Goal: Information Seeking & Learning: Learn about a topic

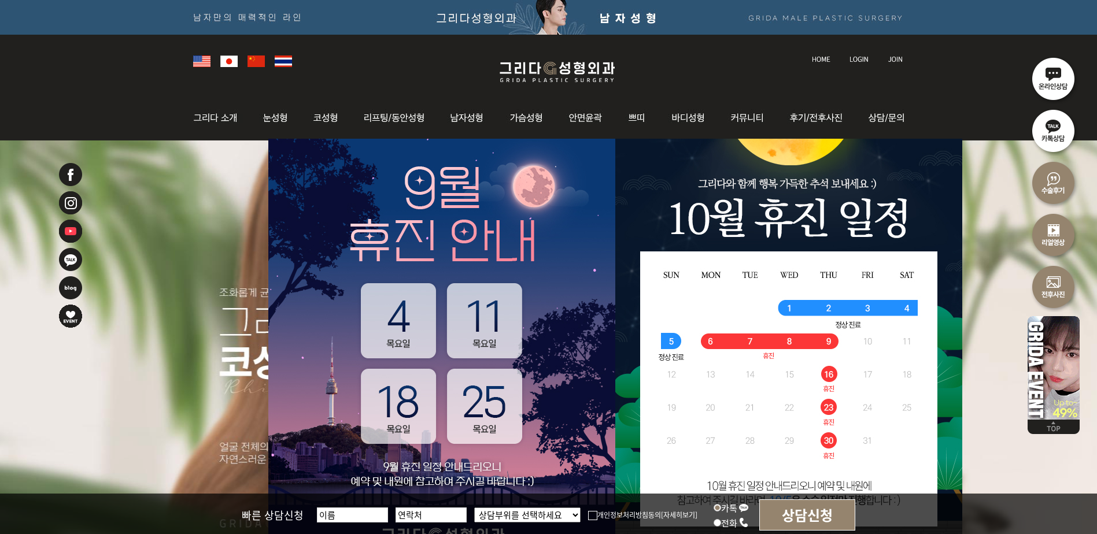
click at [508, 75] on img at bounding box center [557, 71] width 138 height 27
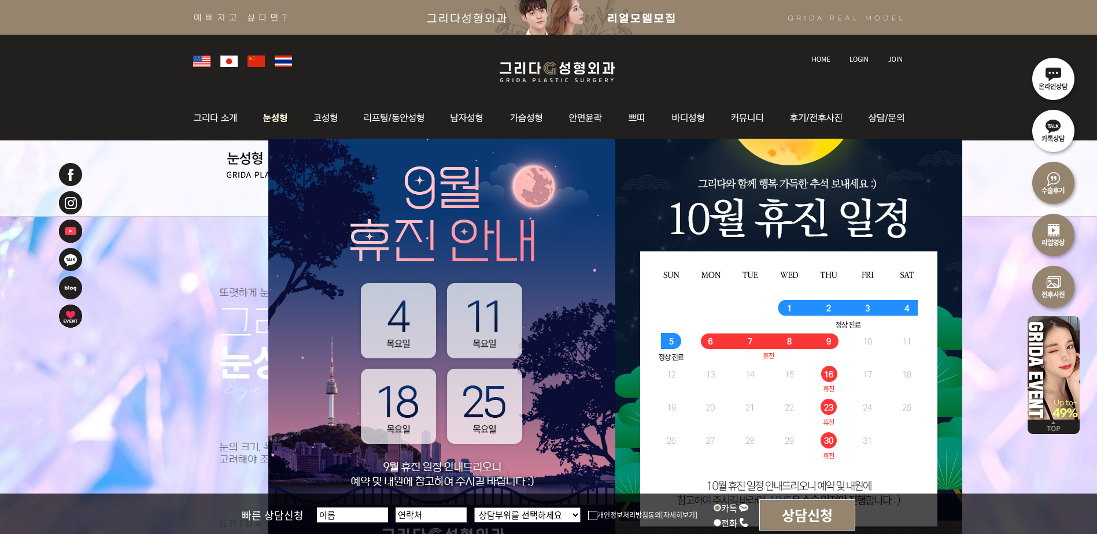
click at [273, 121] on img at bounding box center [275, 117] width 51 height 45
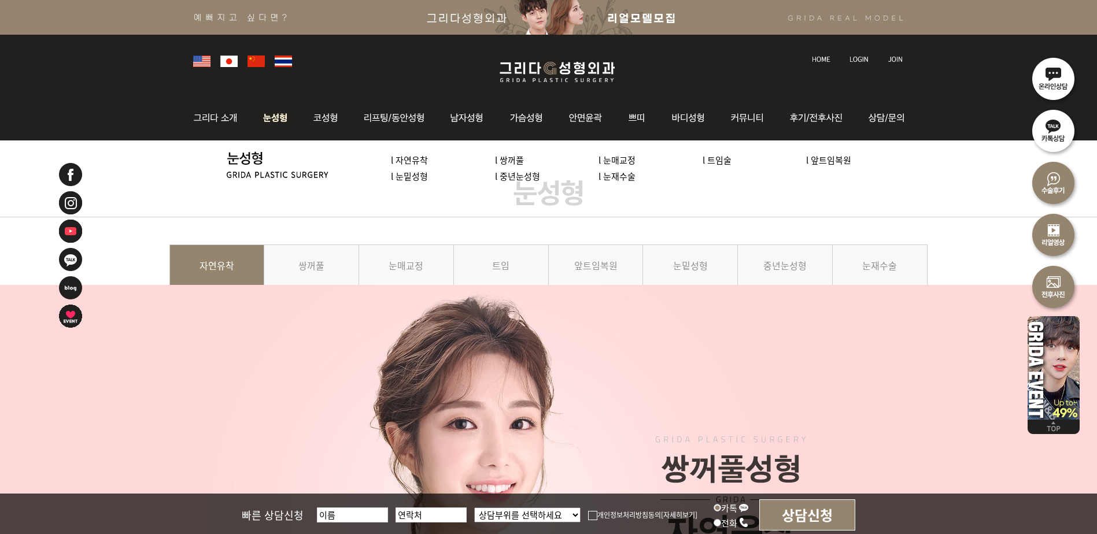
click at [423, 176] on link "l 눈밑성형" at bounding box center [409, 176] width 37 height 12
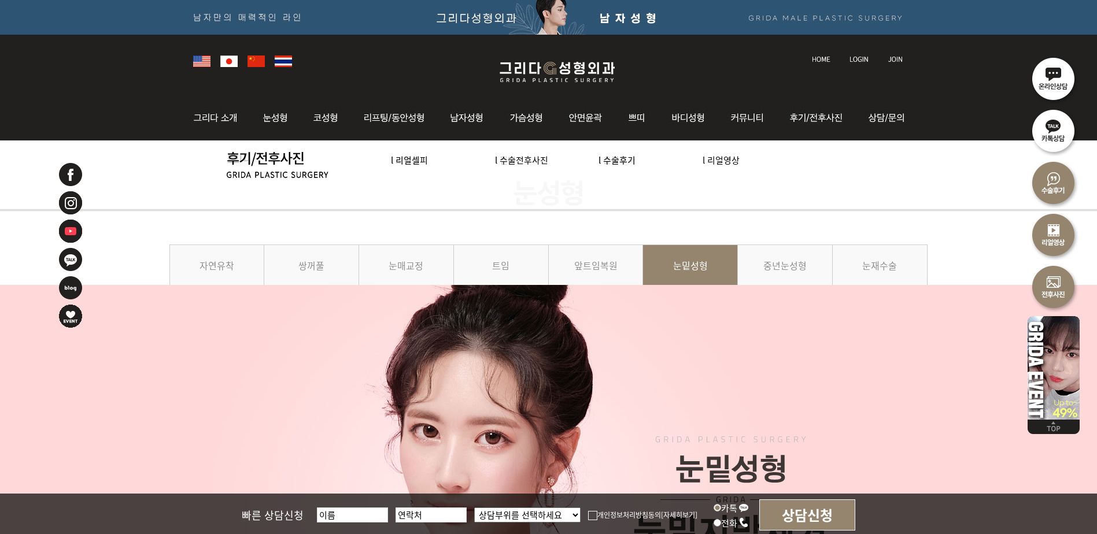
click at [560, 66] on img at bounding box center [557, 71] width 138 height 27
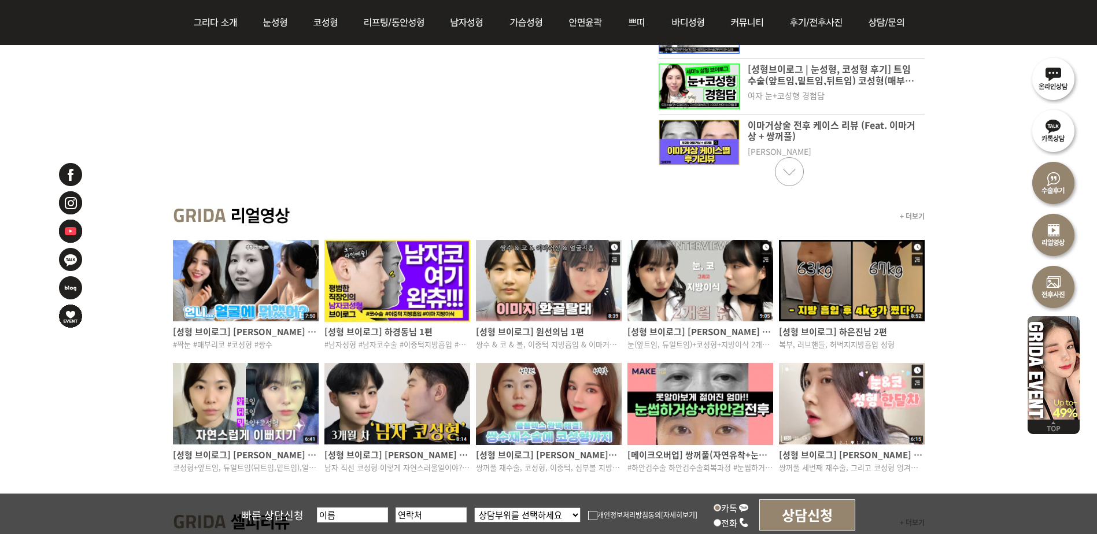
scroll to position [694, 0]
